Goal: Task Accomplishment & Management: Manage account settings

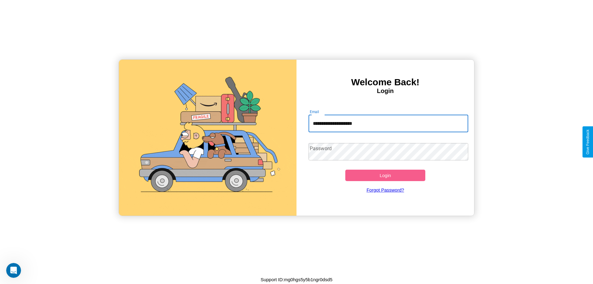
type input "**********"
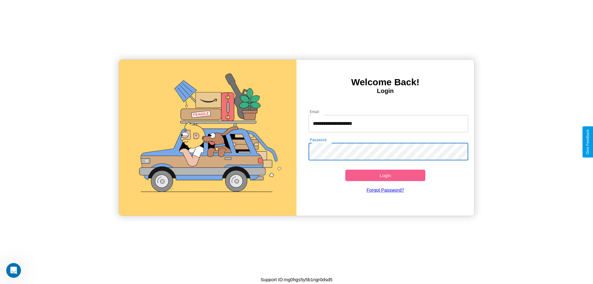
click at [385, 175] on button "Login" at bounding box center [385, 175] width 80 height 11
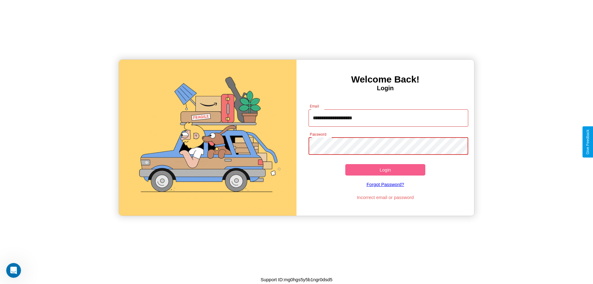
click at [385, 170] on button "Login" at bounding box center [385, 169] width 80 height 11
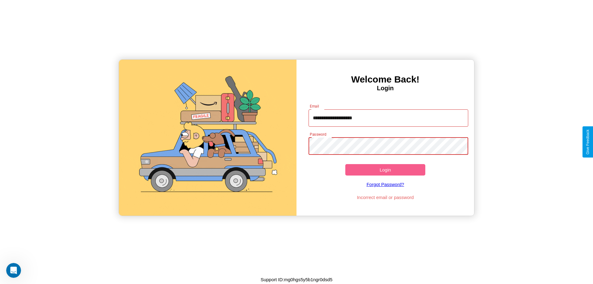
click at [385, 170] on button "Login" at bounding box center [385, 169] width 80 height 11
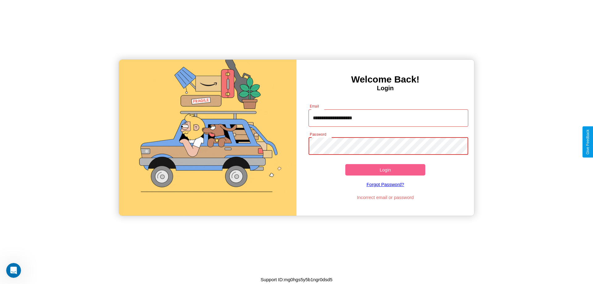
click at [385, 170] on button "Login" at bounding box center [385, 169] width 80 height 11
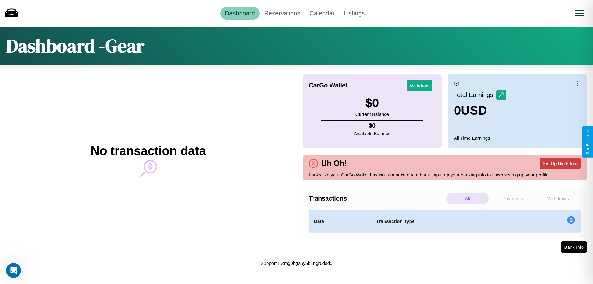
click at [560, 163] on button "Set Up Bank Info" at bounding box center [560, 163] width 41 height 11
